Goal: Task Accomplishment & Management: Complete application form

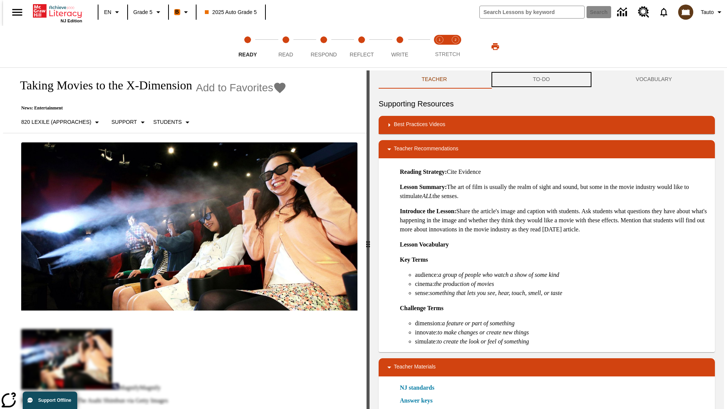
click at [542, 80] on button "TO-DO" at bounding box center [541, 79] width 103 height 18
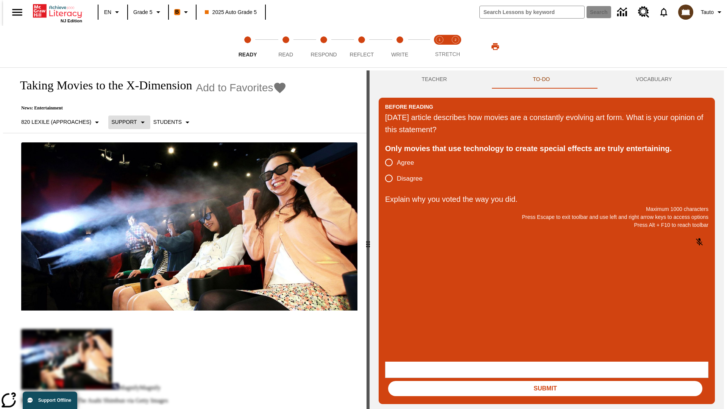
click at [125, 122] on p "Support" at bounding box center [123, 122] width 25 height 8
click at [134, 166] on p "Support" at bounding box center [133, 166] width 45 height 8
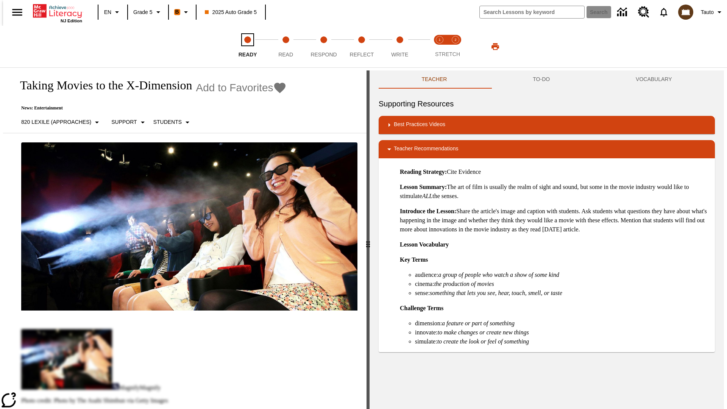
click at [248, 47] on span "Ready" at bounding box center [248, 52] width 19 height 14
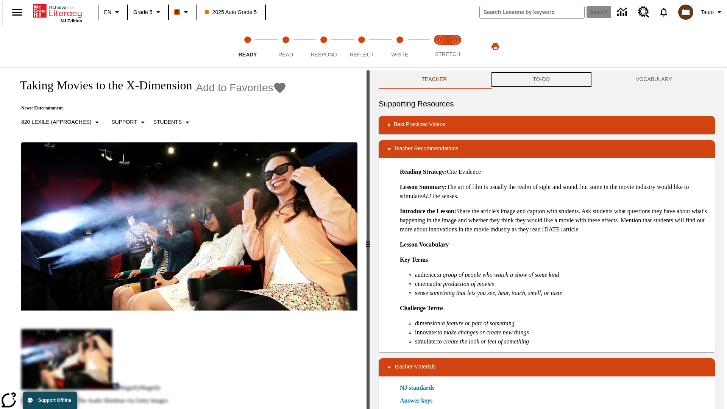
click at [542, 80] on button "TO-DO" at bounding box center [541, 79] width 103 height 18
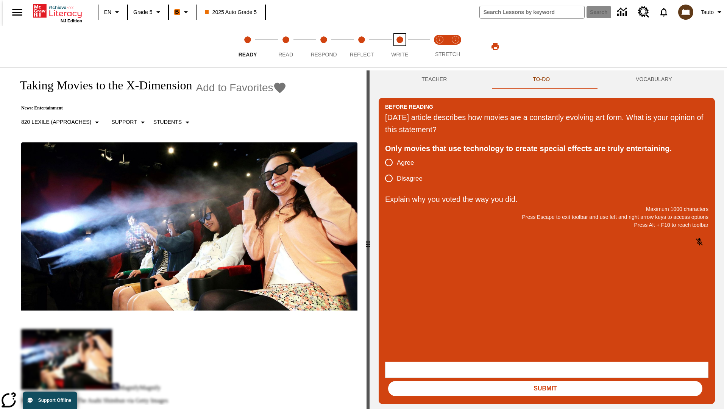
click at [400, 47] on span "Write" at bounding box center [399, 52] width 17 height 14
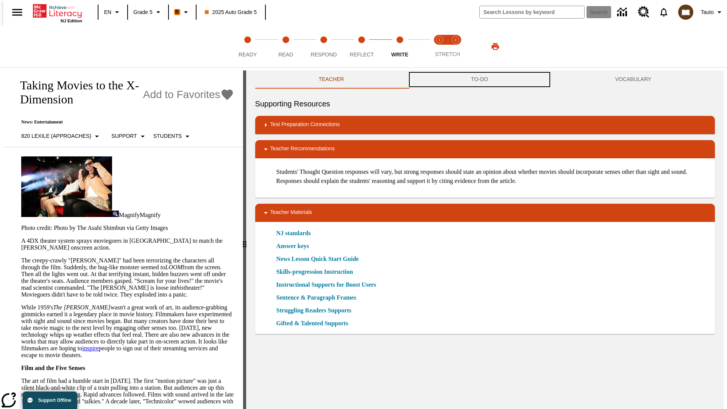
scroll to position [0, 0]
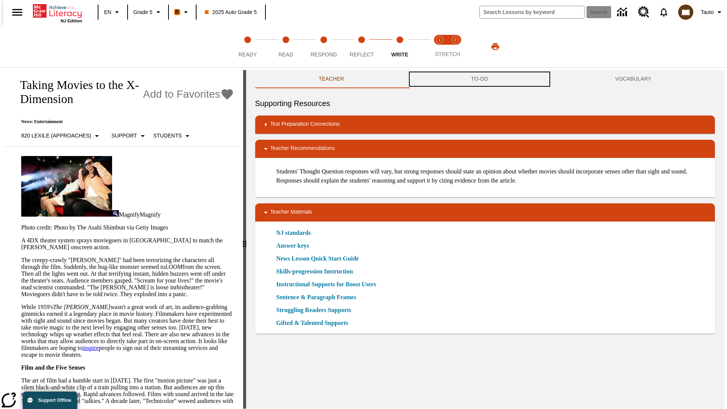
click at [480, 80] on button "TO-DO" at bounding box center [480, 79] width 144 height 18
